Goal: Browse casually: Explore the website without a specific task or goal

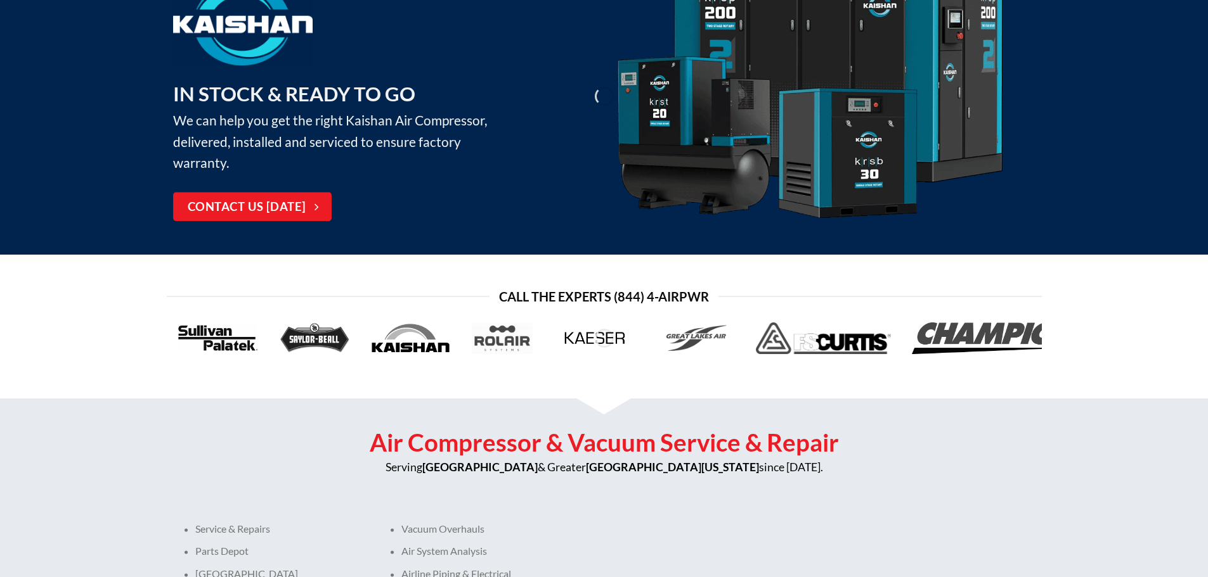
scroll to position [254, 0]
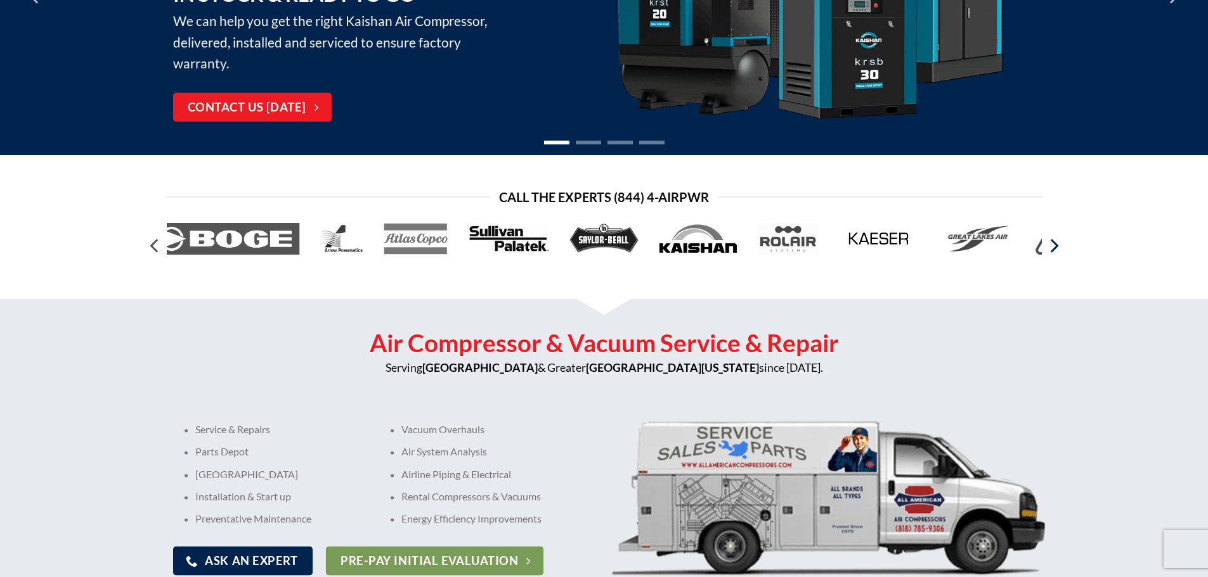
click at [1054, 247] on icon "Next" at bounding box center [1052, 246] width 23 height 23
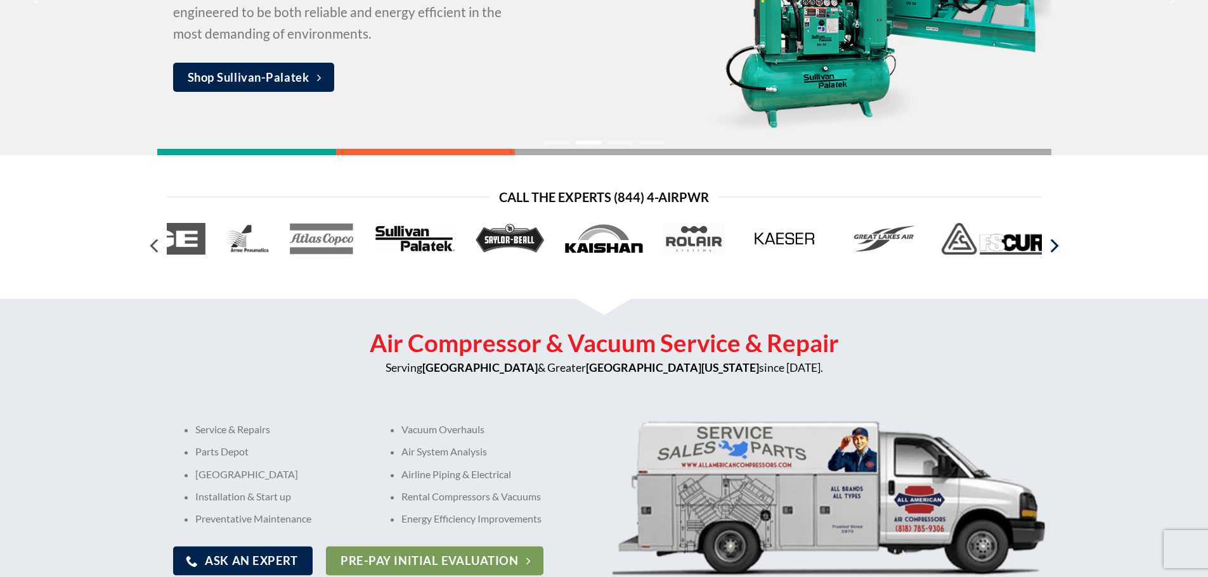
click at [1054, 247] on icon "Next" at bounding box center [1052, 246] width 23 height 23
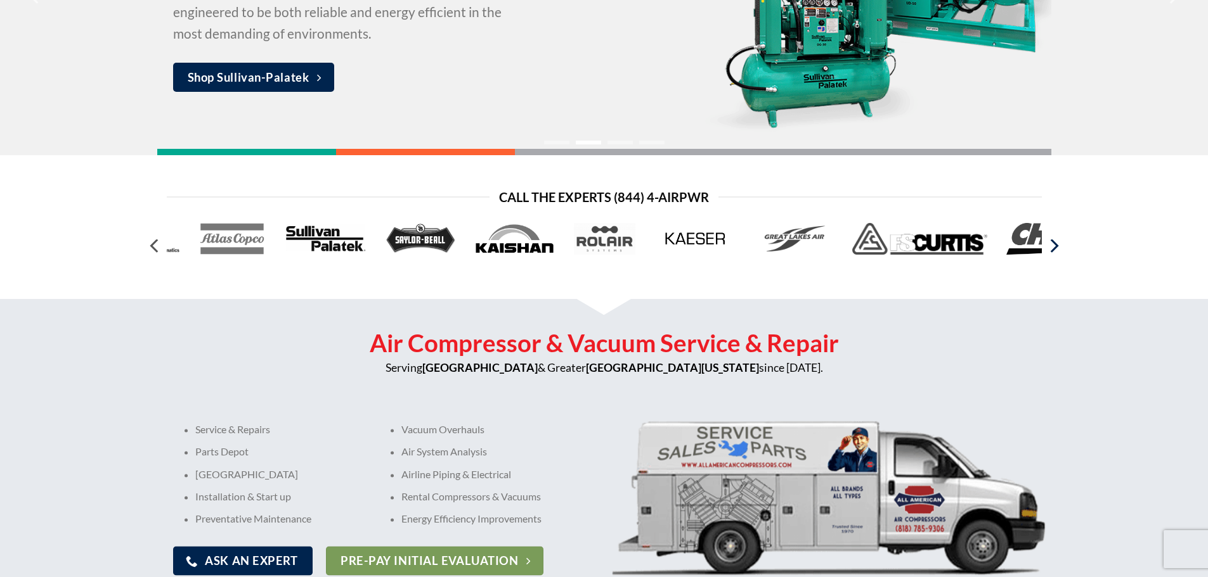
click at [1054, 247] on icon "Next" at bounding box center [1052, 246] width 23 height 23
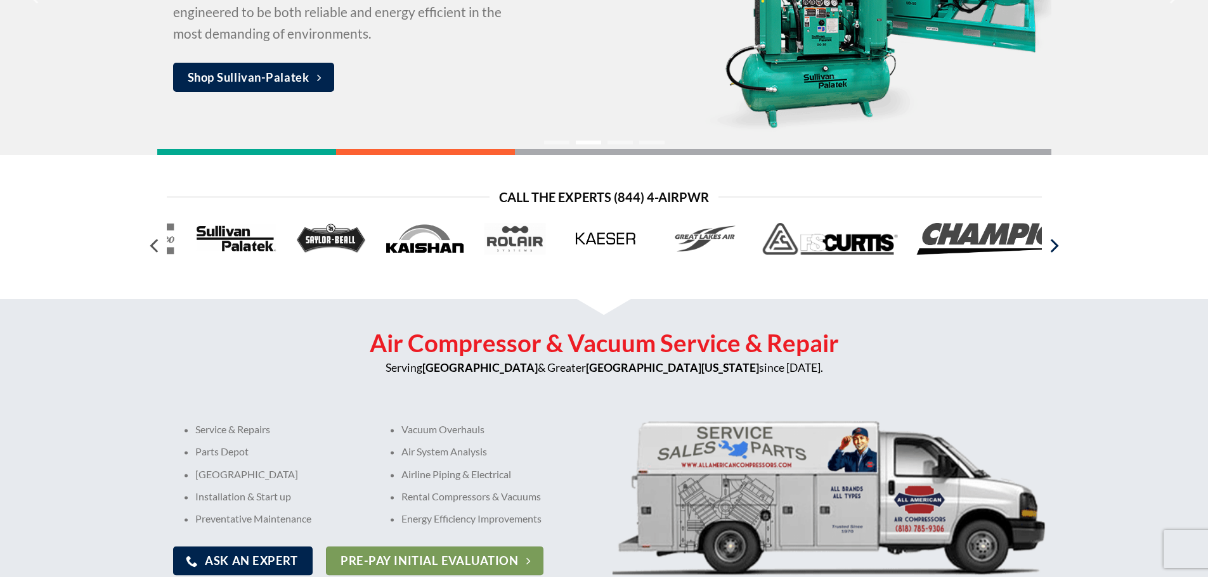
click at [1054, 247] on icon "Next" at bounding box center [1052, 246] width 23 height 23
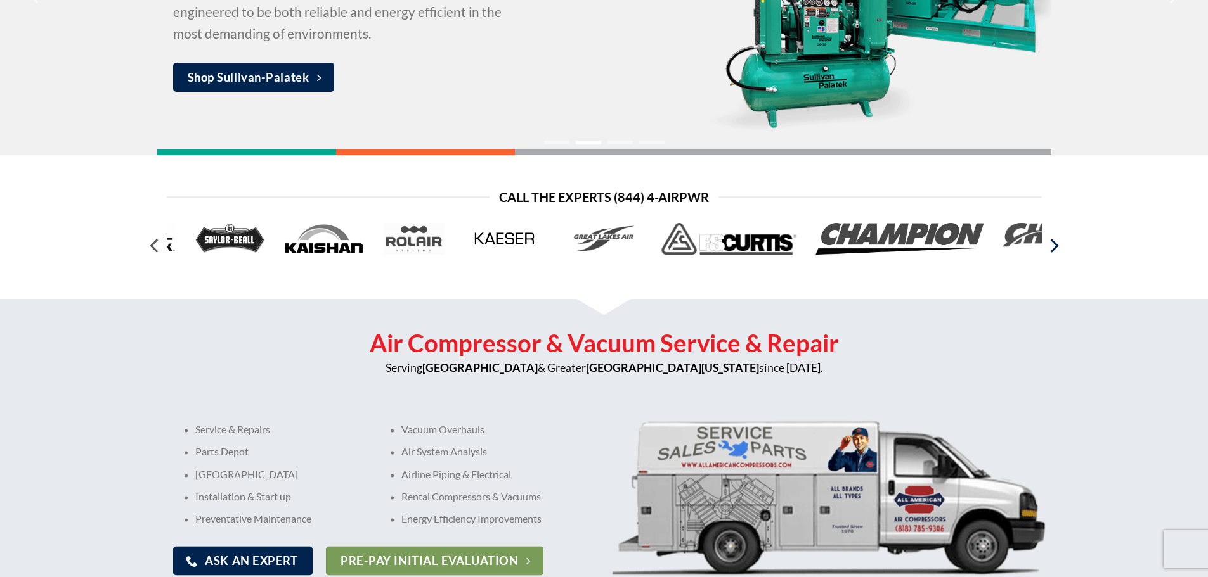
click at [1054, 247] on icon "Next" at bounding box center [1052, 246] width 23 height 23
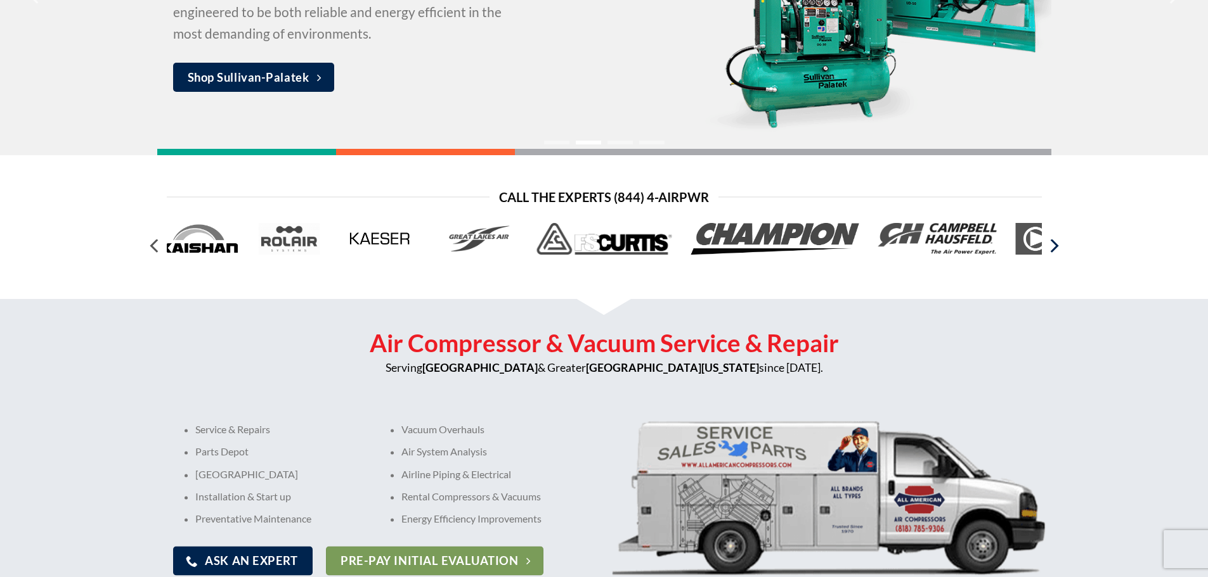
click at [1054, 247] on icon "Next" at bounding box center [1052, 246] width 23 height 23
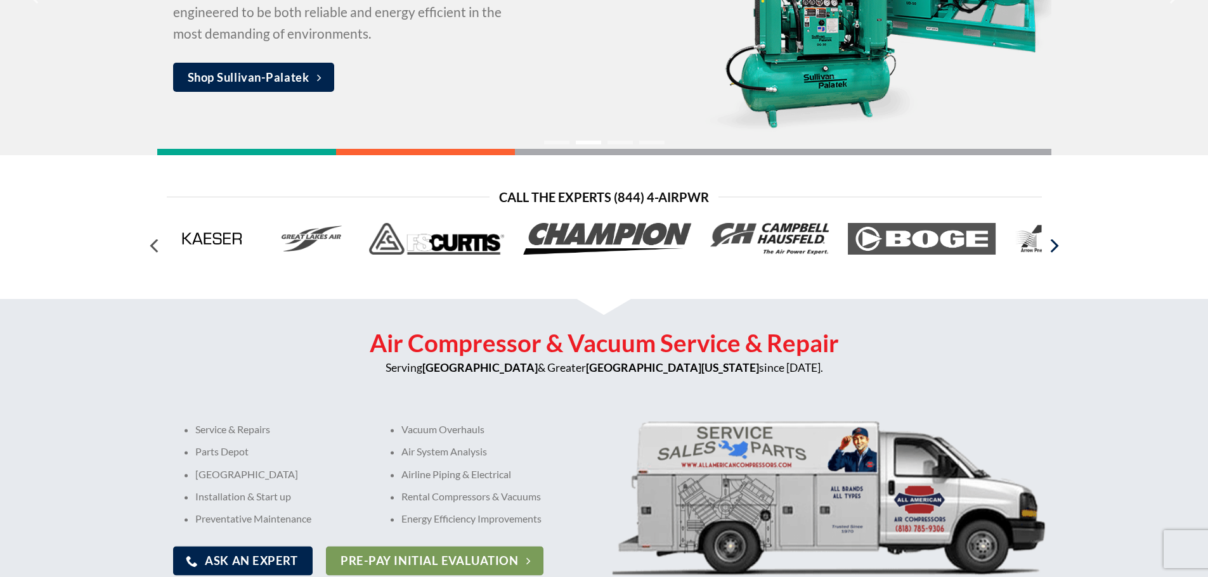
click at [1054, 247] on icon "Next" at bounding box center [1052, 246] width 23 height 23
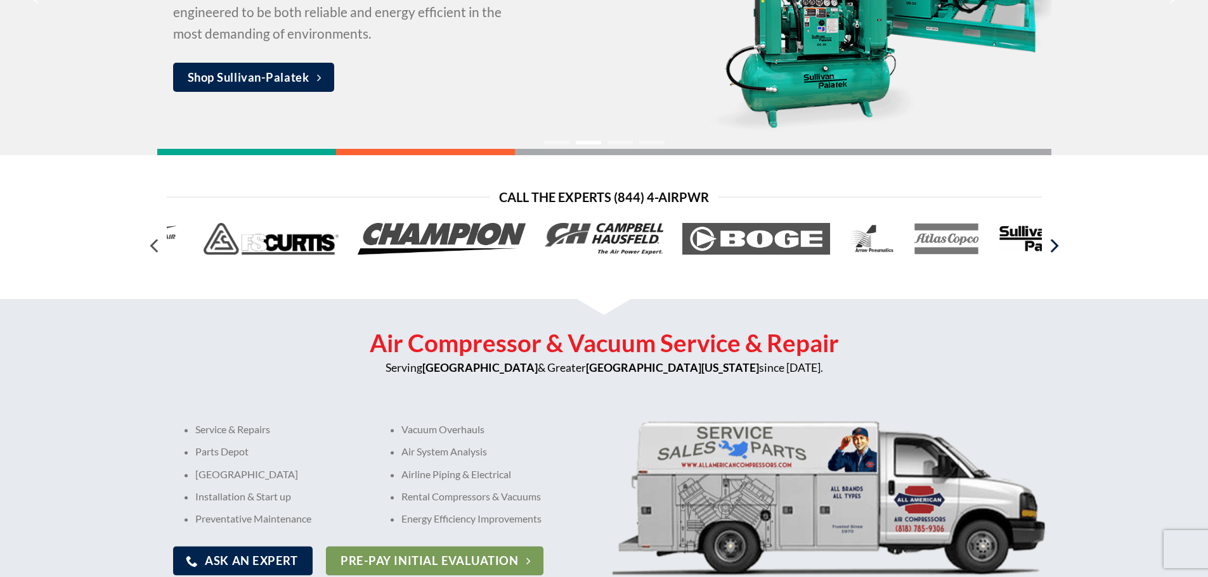
click at [1054, 247] on icon "Next" at bounding box center [1052, 246] width 23 height 23
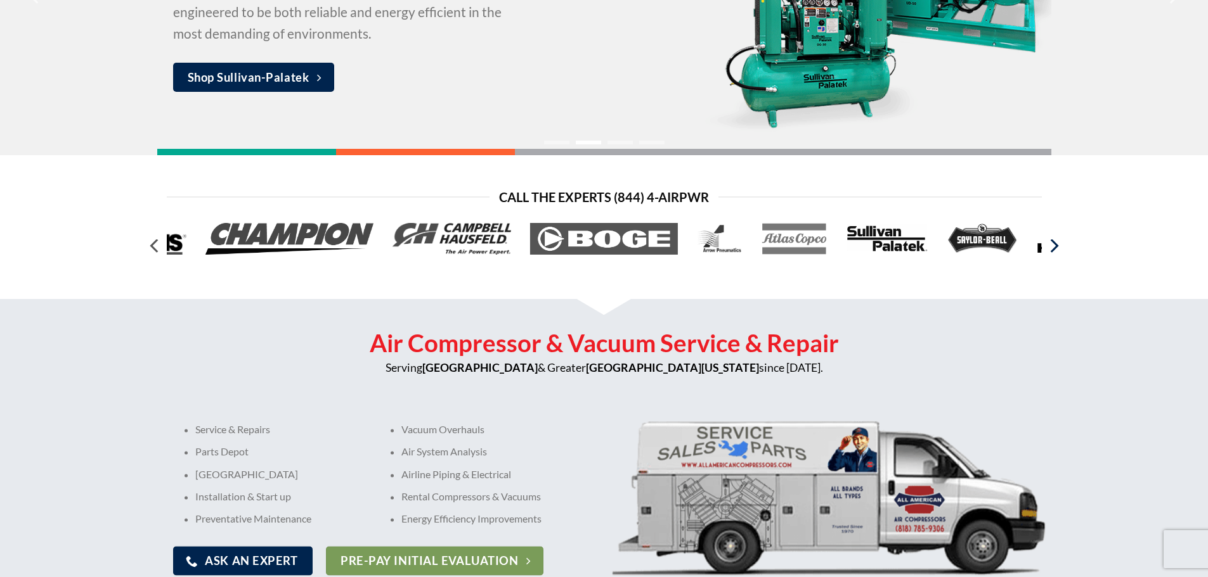
click at [1054, 247] on icon "Next" at bounding box center [1052, 246] width 23 height 23
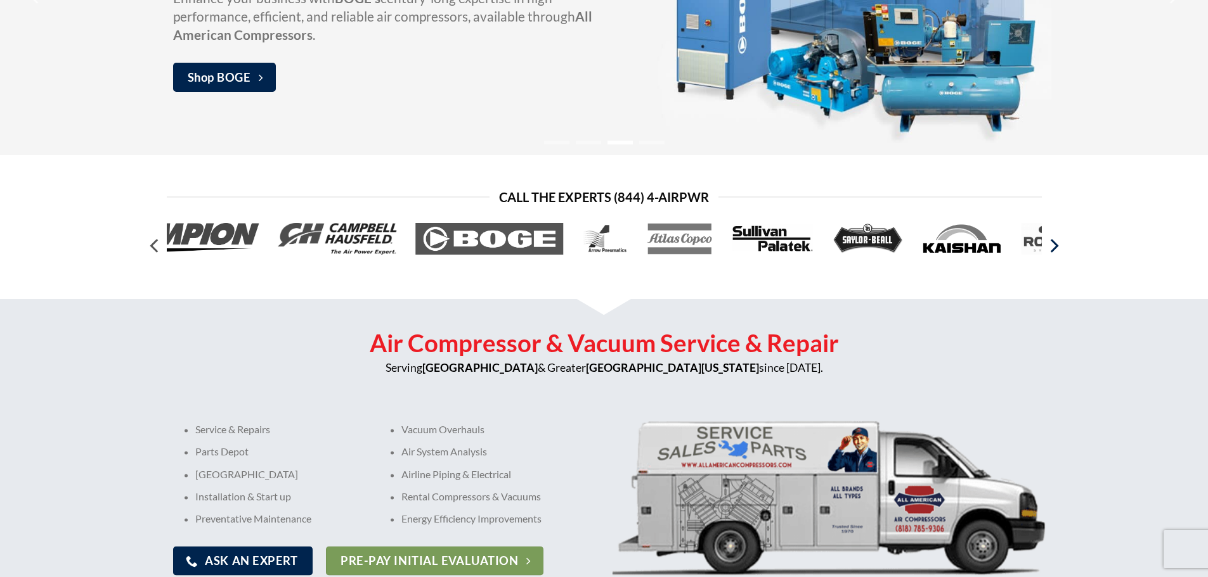
click at [1054, 247] on icon "Next" at bounding box center [1052, 246] width 23 height 23
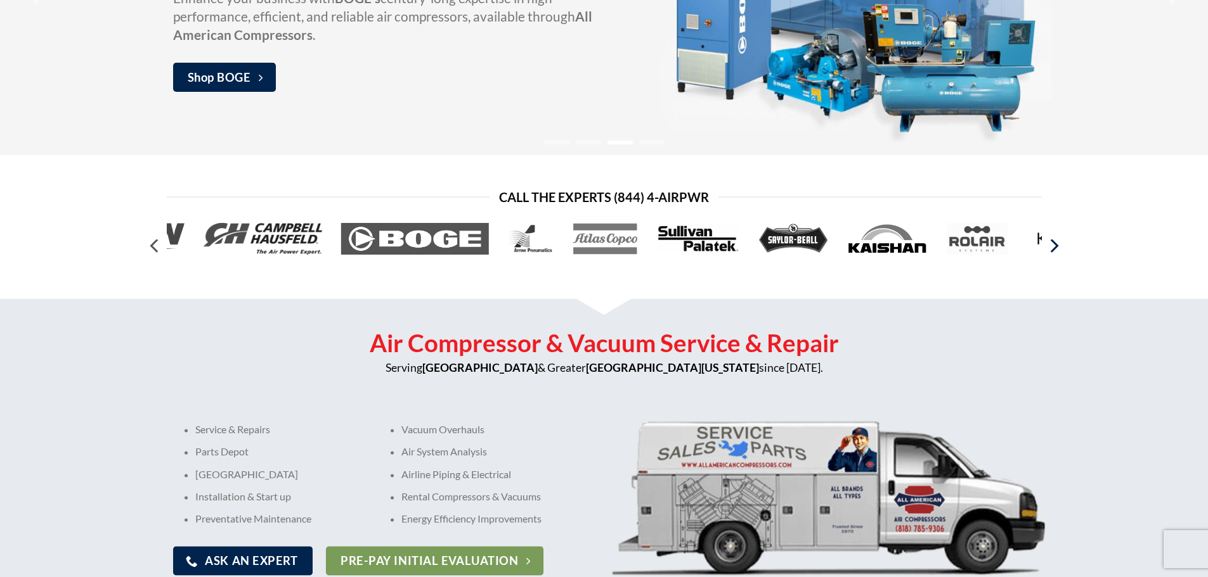
click at [1054, 247] on icon "Next" at bounding box center [1052, 246] width 23 height 23
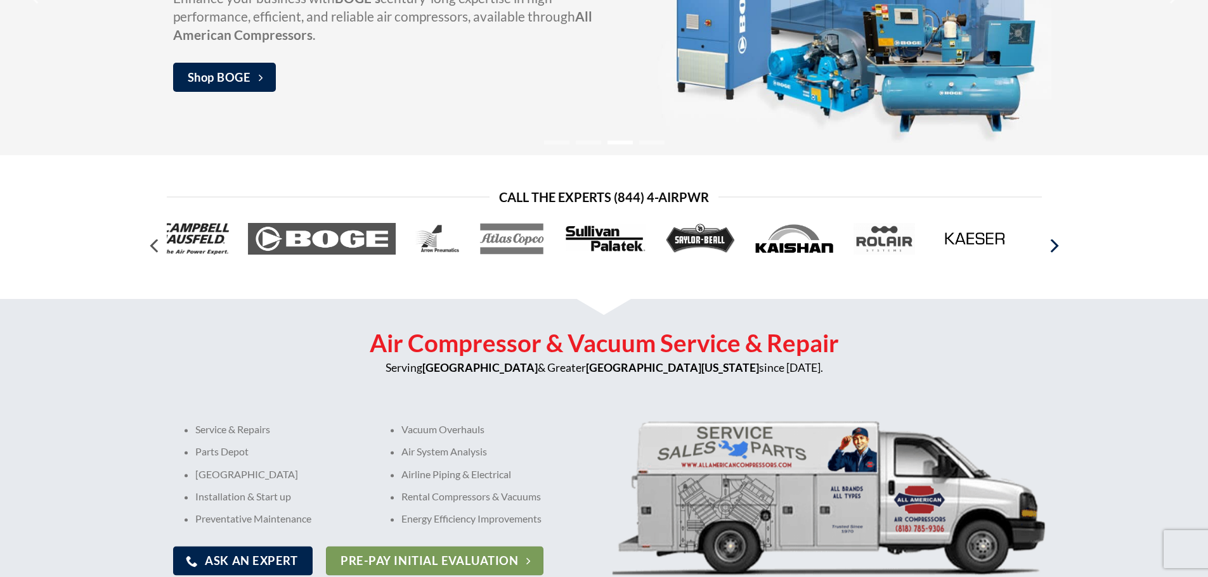
click at [1054, 247] on icon "Next" at bounding box center [1052, 246] width 23 height 23
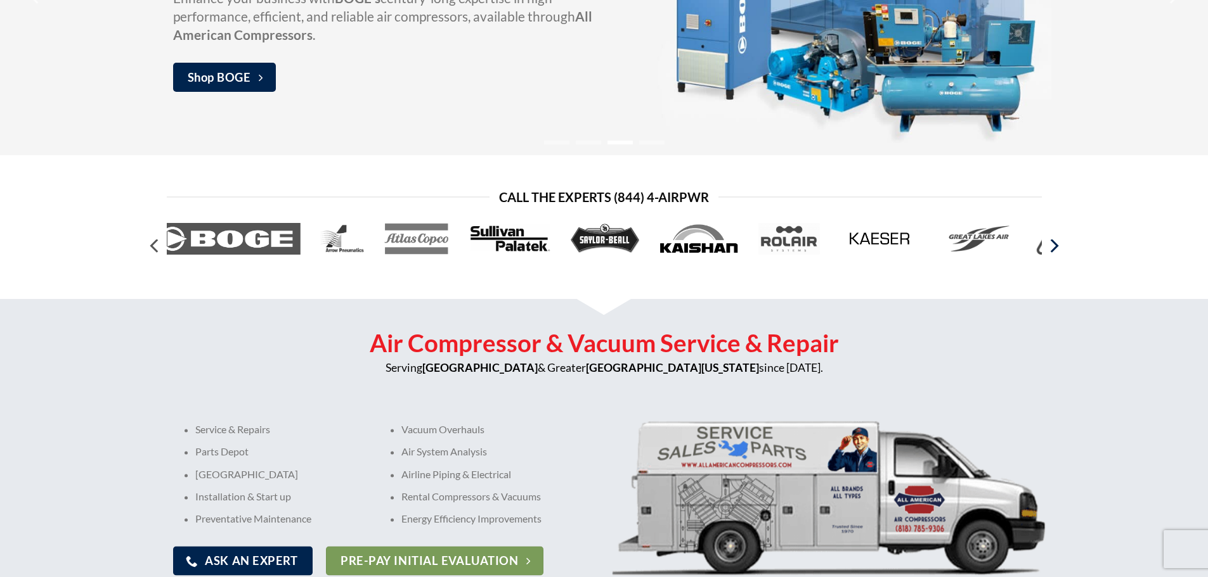
click at [1054, 247] on icon "Next" at bounding box center [1052, 246] width 23 height 23
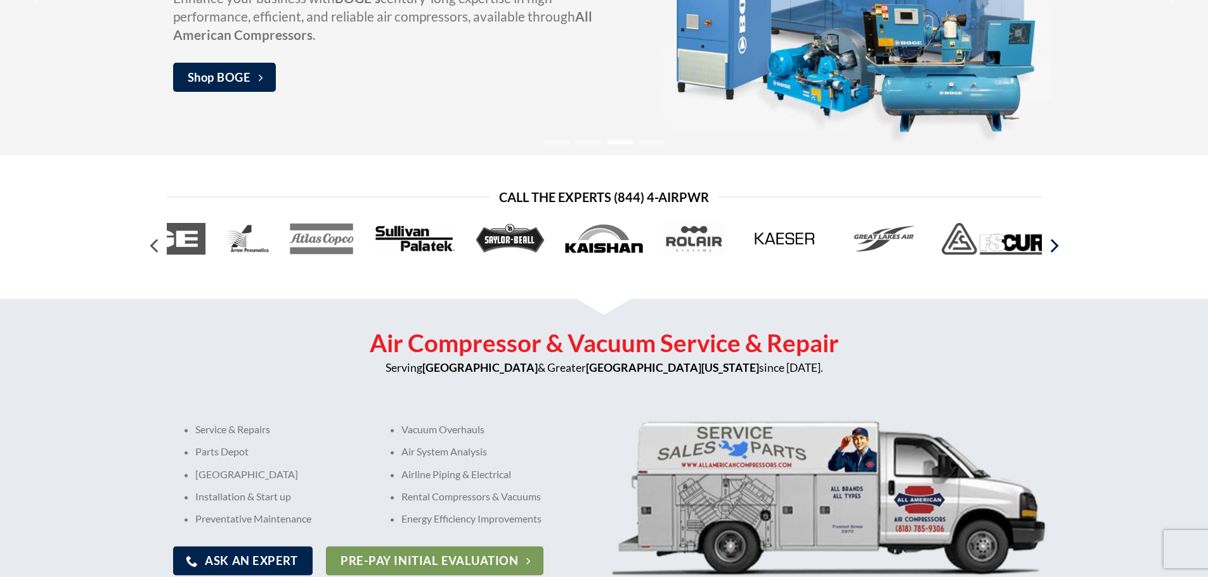
click at [1054, 247] on icon "Next" at bounding box center [1052, 246] width 23 height 23
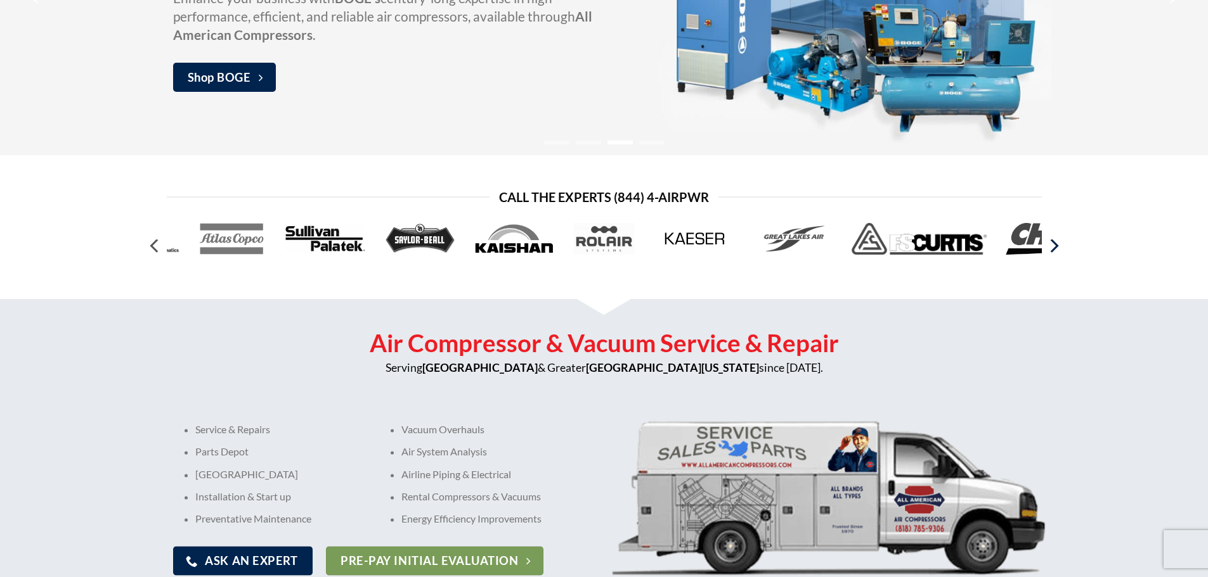
click at [1054, 247] on icon "Next" at bounding box center [1052, 246] width 23 height 23
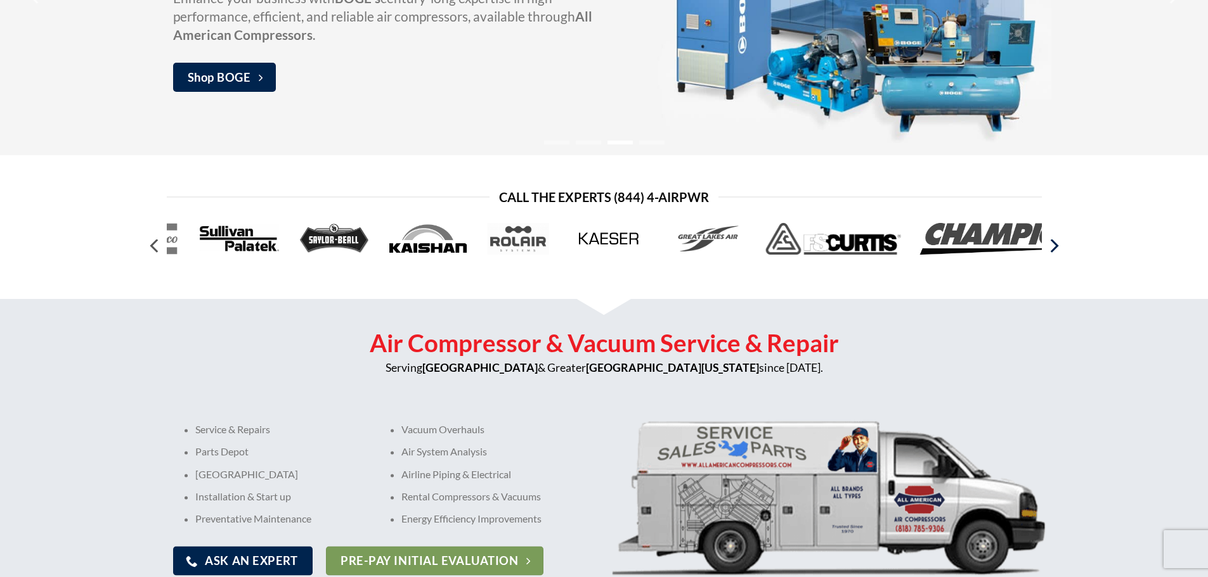
click at [1054, 247] on icon "Next" at bounding box center [1052, 246] width 23 height 23
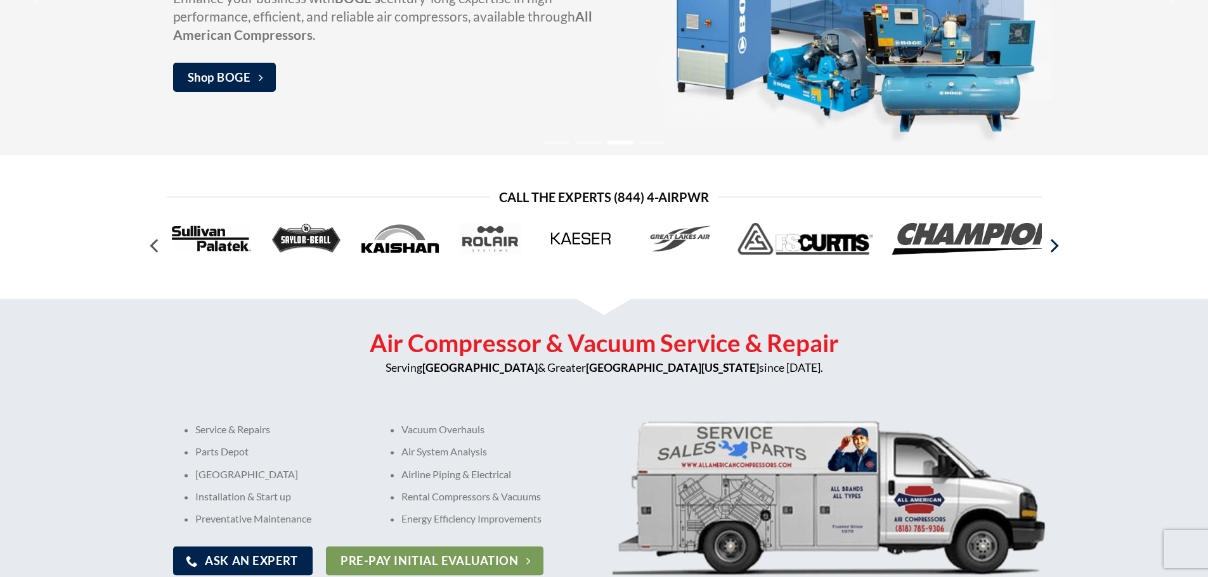
click at [1054, 247] on icon "Next" at bounding box center [1052, 246] width 23 height 23
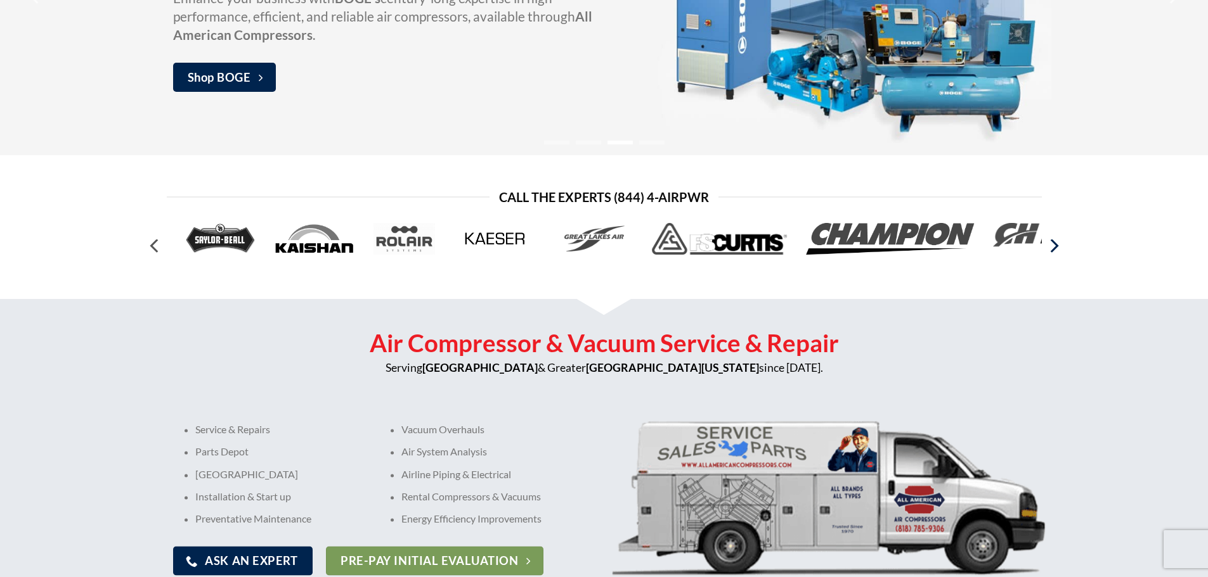
click at [1054, 247] on icon "Next" at bounding box center [1052, 246] width 23 height 23
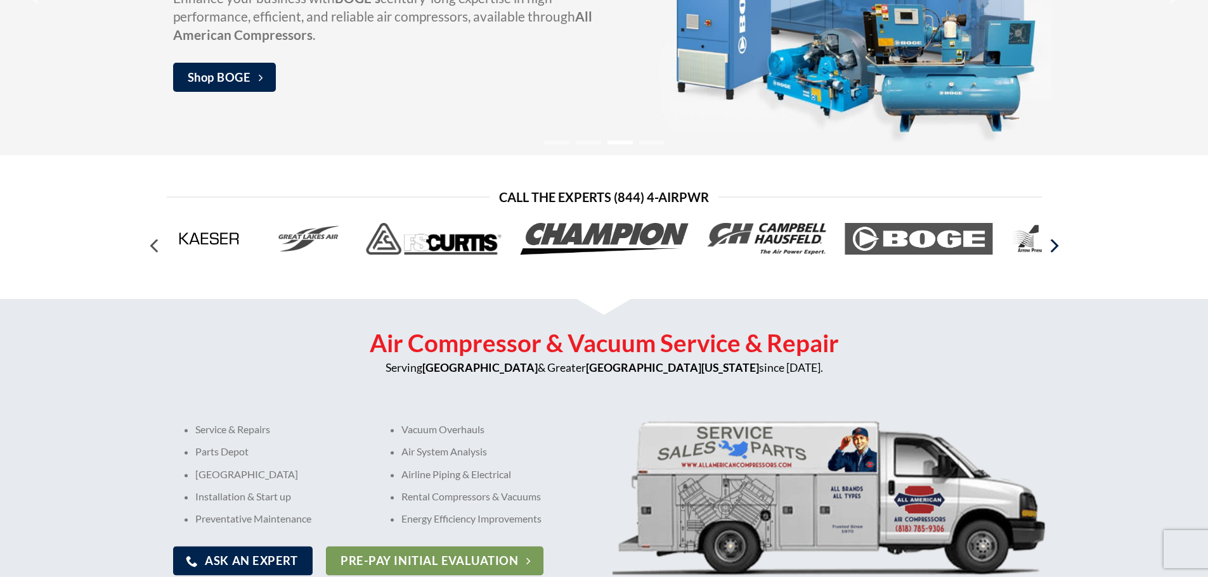
click at [1054, 247] on icon "Next" at bounding box center [1052, 246] width 23 height 23
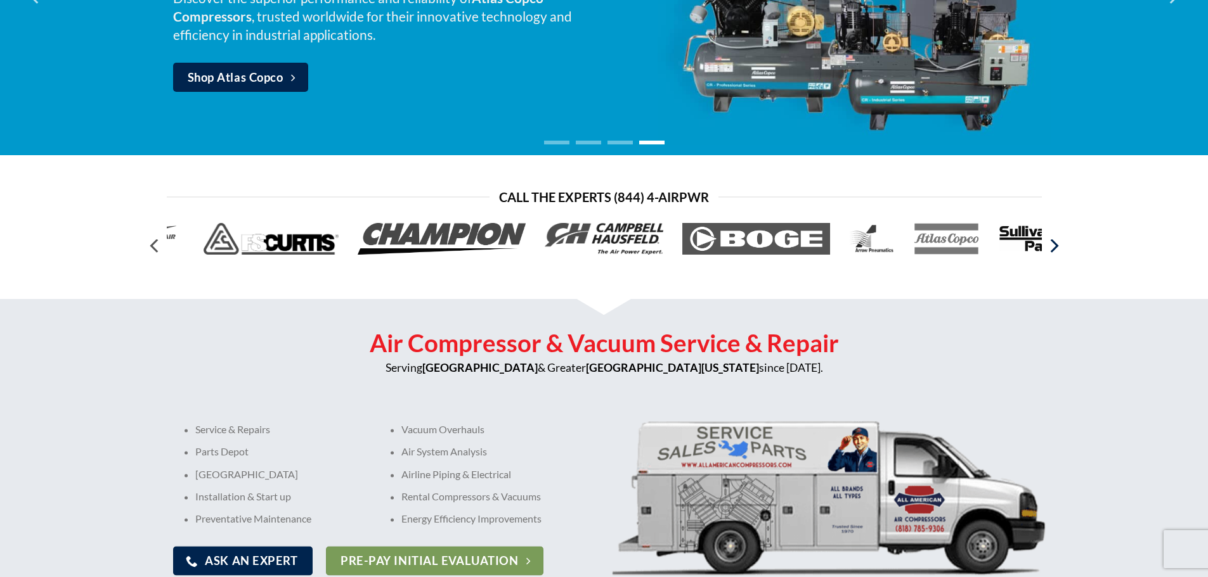
click at [1054, 247] on icon "Next" at bounding box center [1052, 246] width 23 height 23
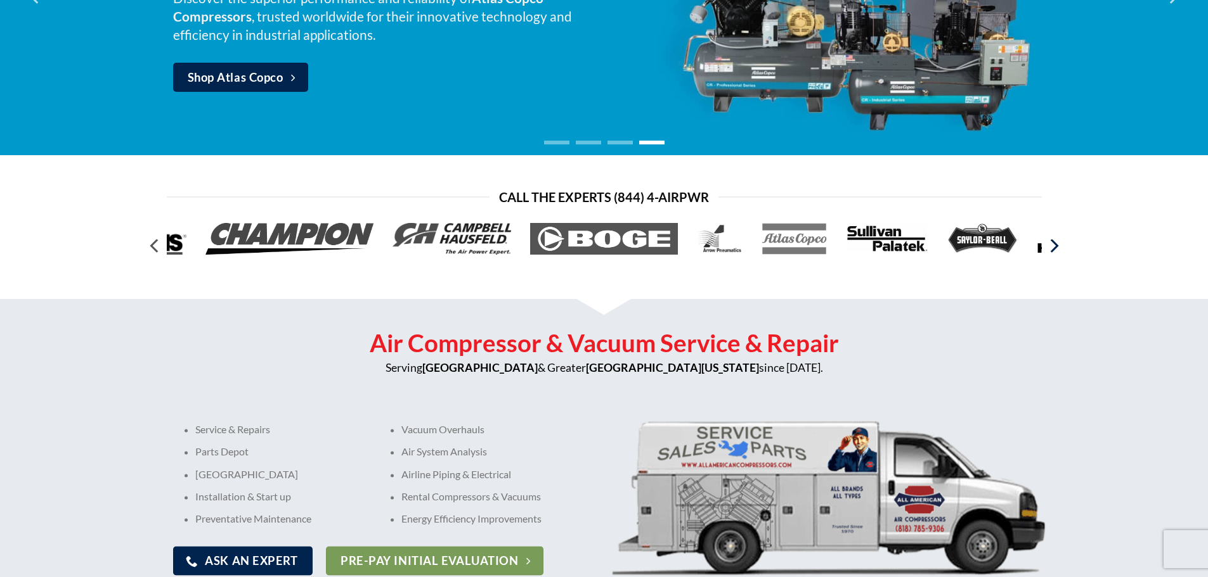
click at [1054, 247] on icon "Next" at bounding box center [1052, 246] width 23 height 23
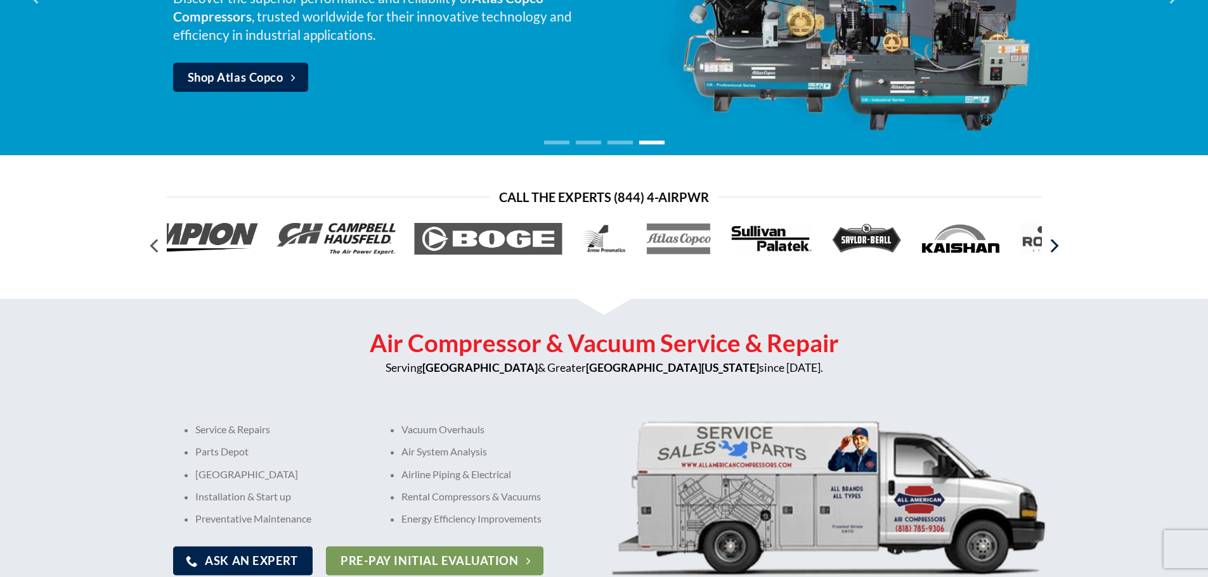
click at [1054, 247] on icon "Next" at bounding box center [1052, 246] width 23 height 23
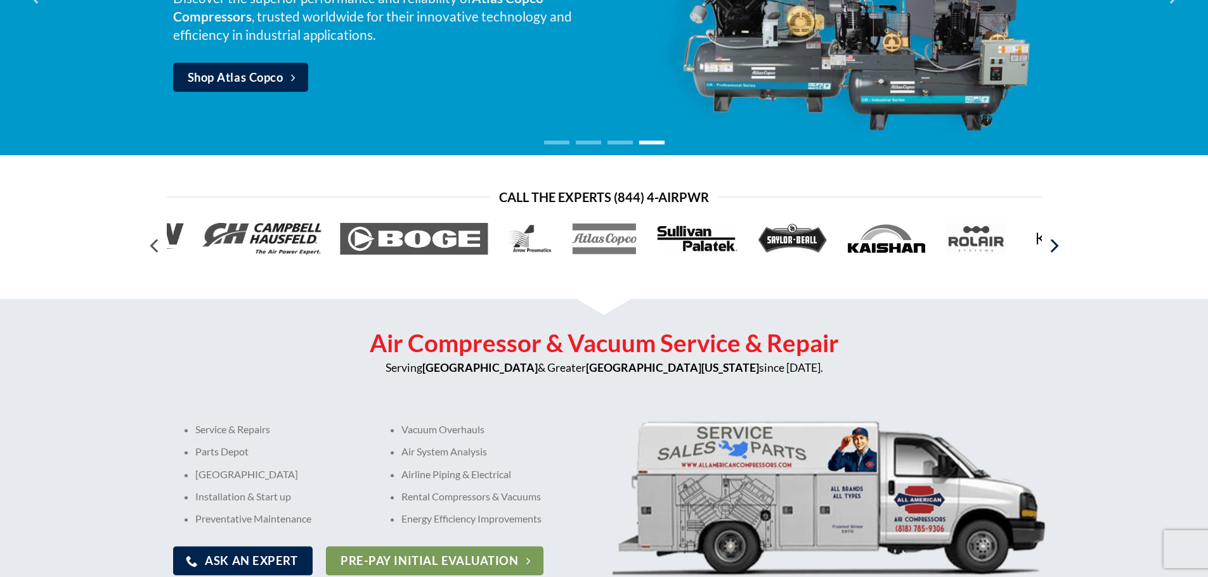
click at [1054, 247] on icon "Next" at bounding box center [1052, 246] width 23 height 23
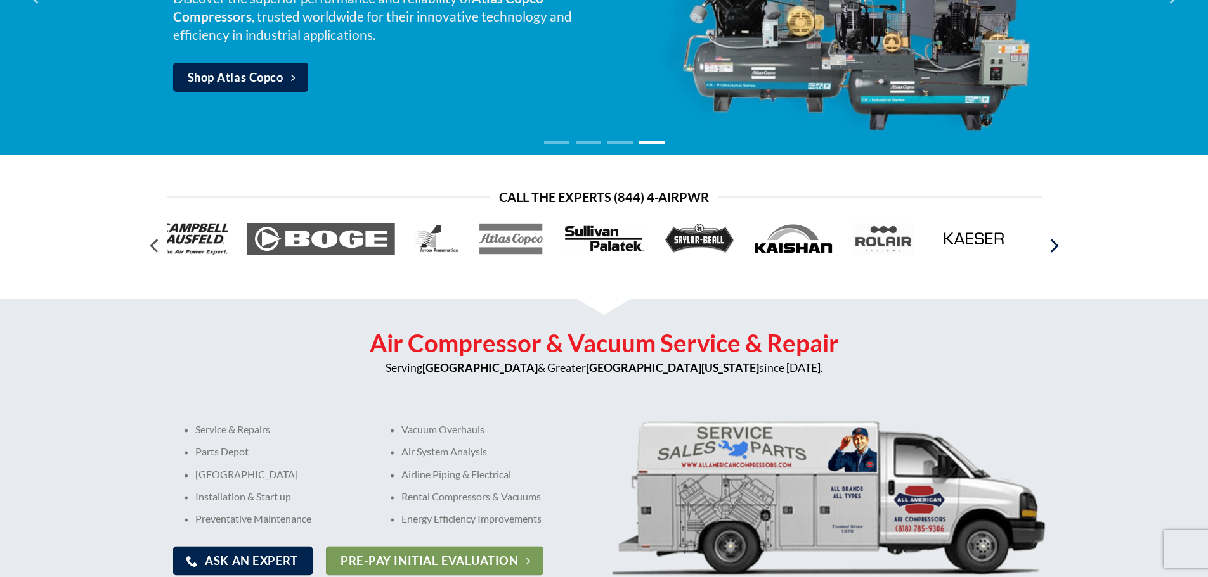
click at [1054, 247] on icon "Next" at bounding box center [1052, 246] width 23 height 23
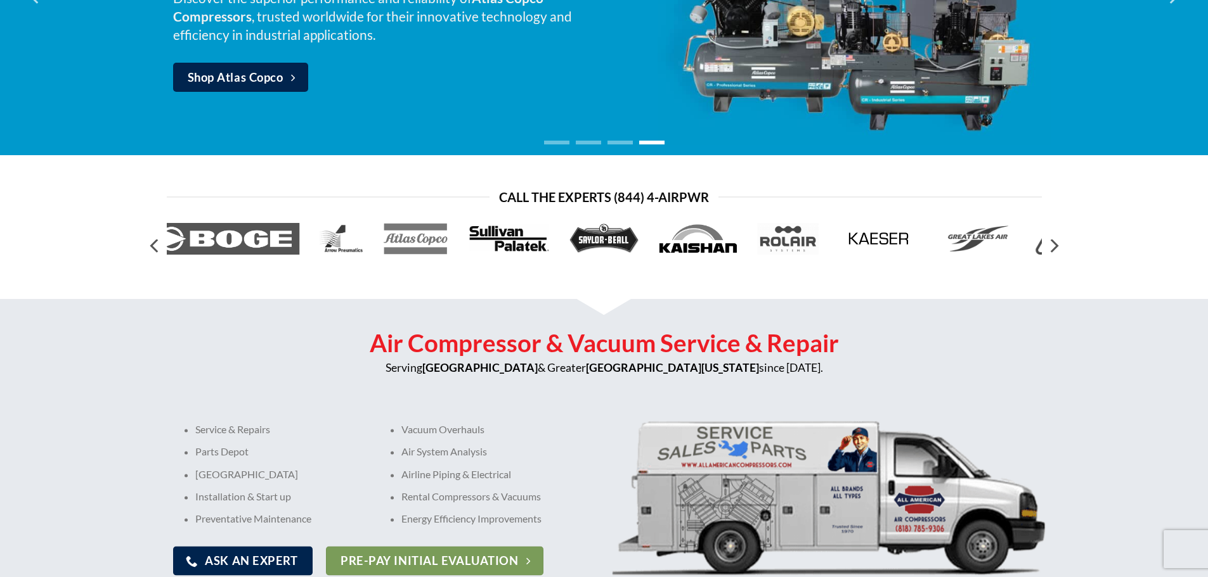
scroll to position [0, 0]
